Goal: Information Seeking & Learning: Learn about a topic

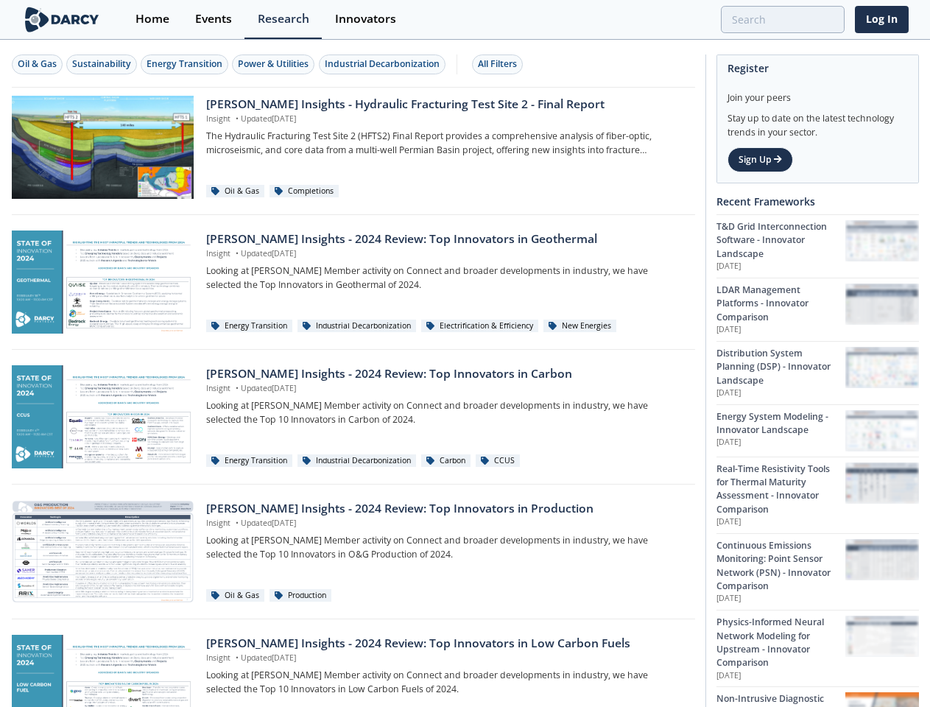
click at [38, 64] on div "Oil & Gas" at bounding box center [37, 63] width 39 height 13
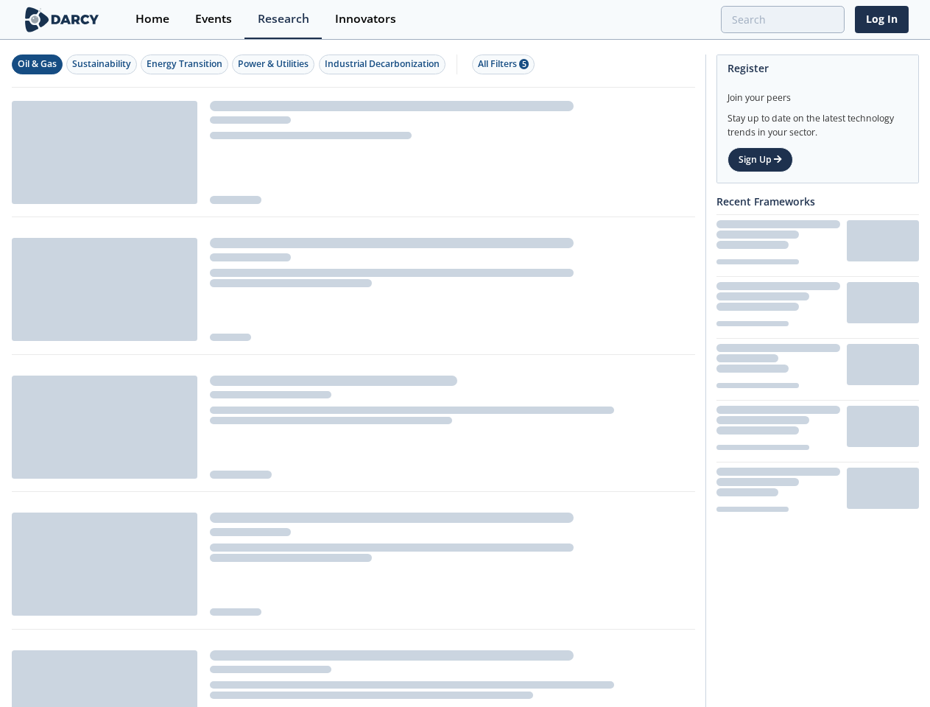
click at [102, 64] on div "Sustainability" at bounding box center [101, 63] width 59 height 13
click at [186, 64] on div "Energy Transition" at bounding box center [185, 63] width 76 height 13
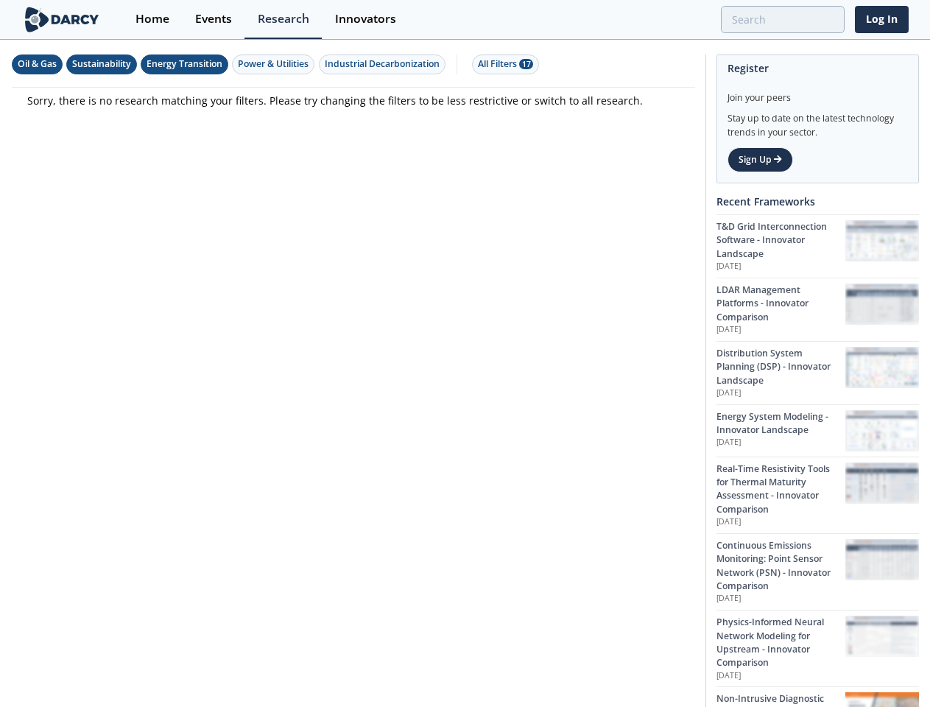
click at [275, 64] on div "Power & Utilities" at bounding box center [273, 63] width 71 height 13
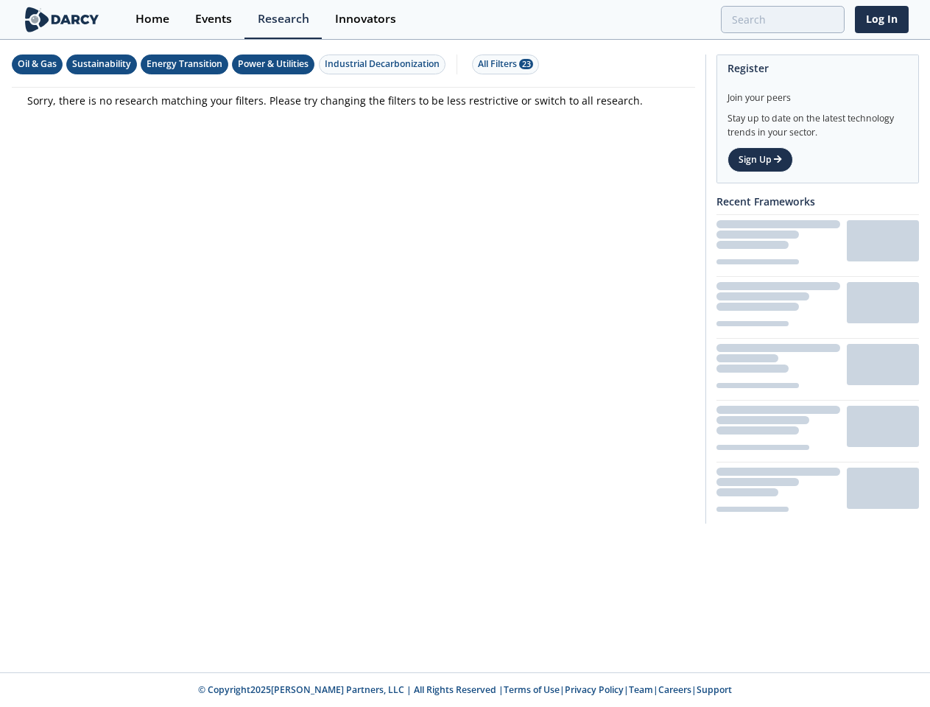
click at [384, 64] on div "Industrial Decarbonization" at bounding box center [382, 63] width 115 height 13
click at [501, 64] on div "All Filters 28" at bounding box center [505, 63] width 55 height 13
